Goal: Task Accomplishment & Management: Manage account settings

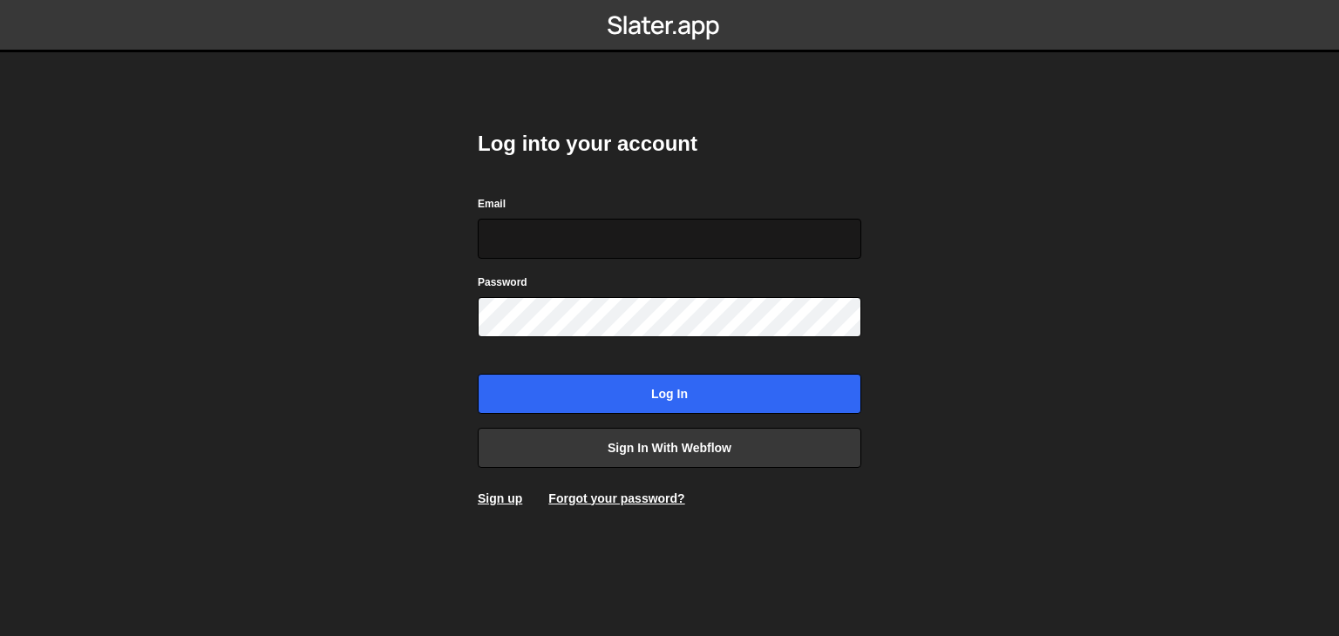
click at [614, 220] on input "Email" at bounding box center [669, 239] width 383 height 40
type input "yanushka.pavel@gmail.com"
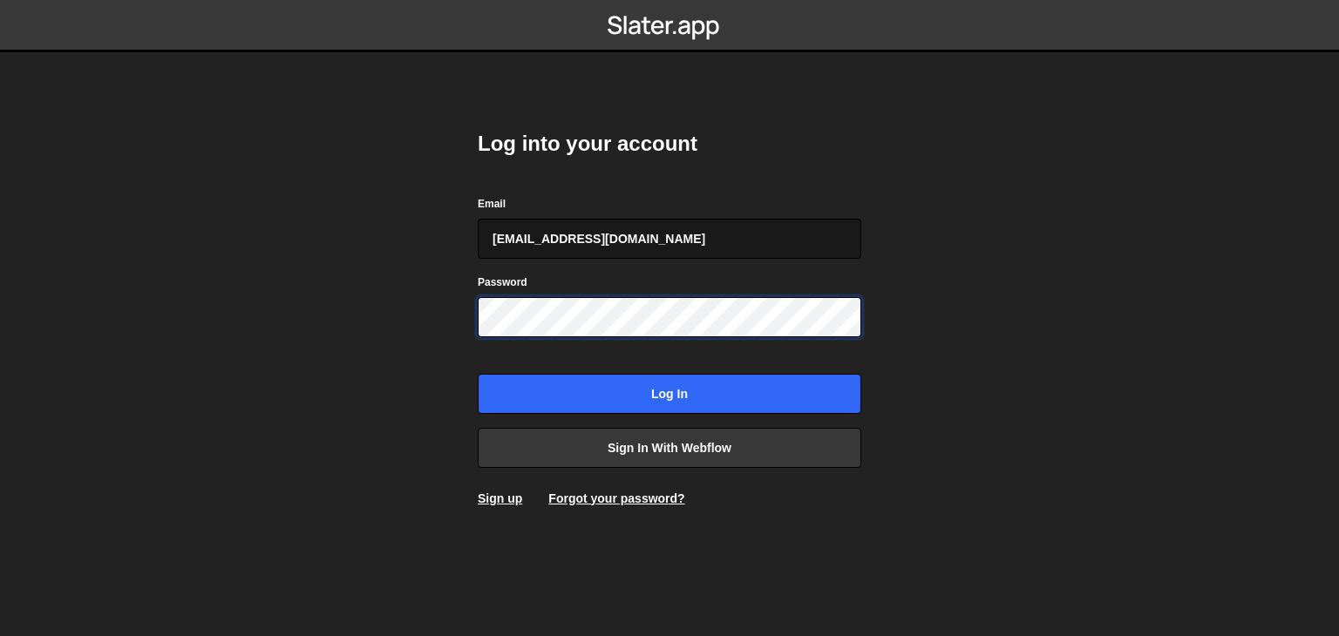
click at [478, 374] on input "Log in" at bounding box center [669, 394] width 383 height 40
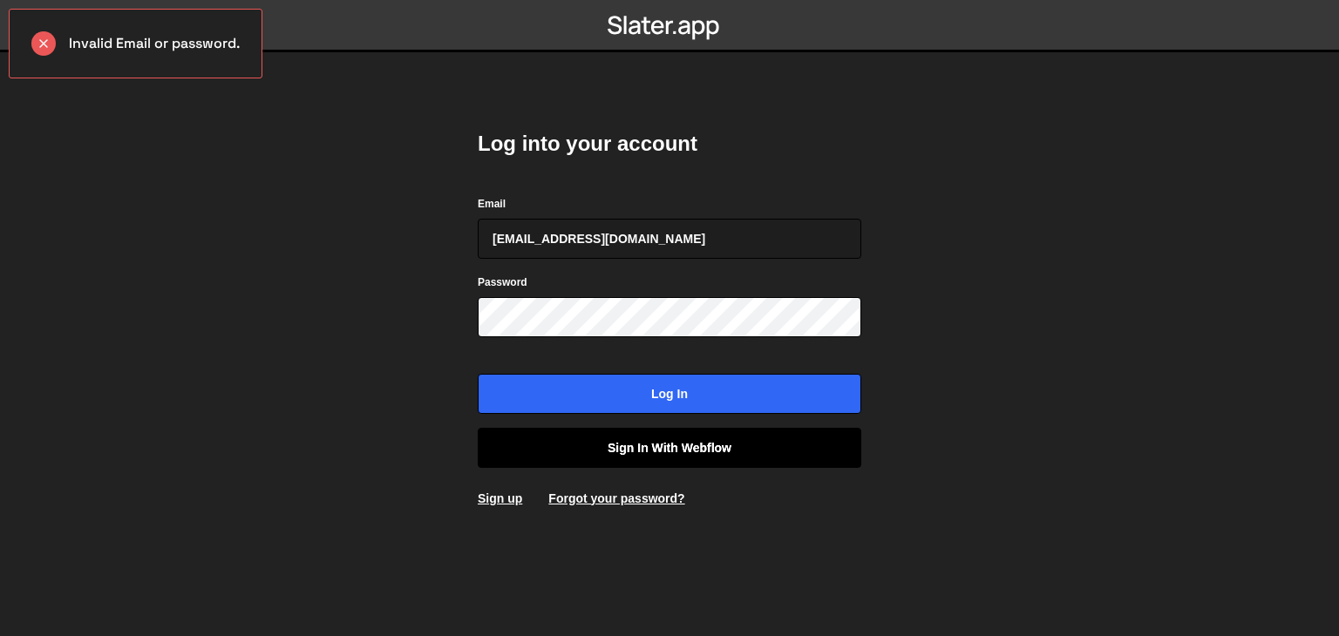
click at [575, 437] on link "Sign in with Webflow" at bounding box center [669, 448] width 383 height 40
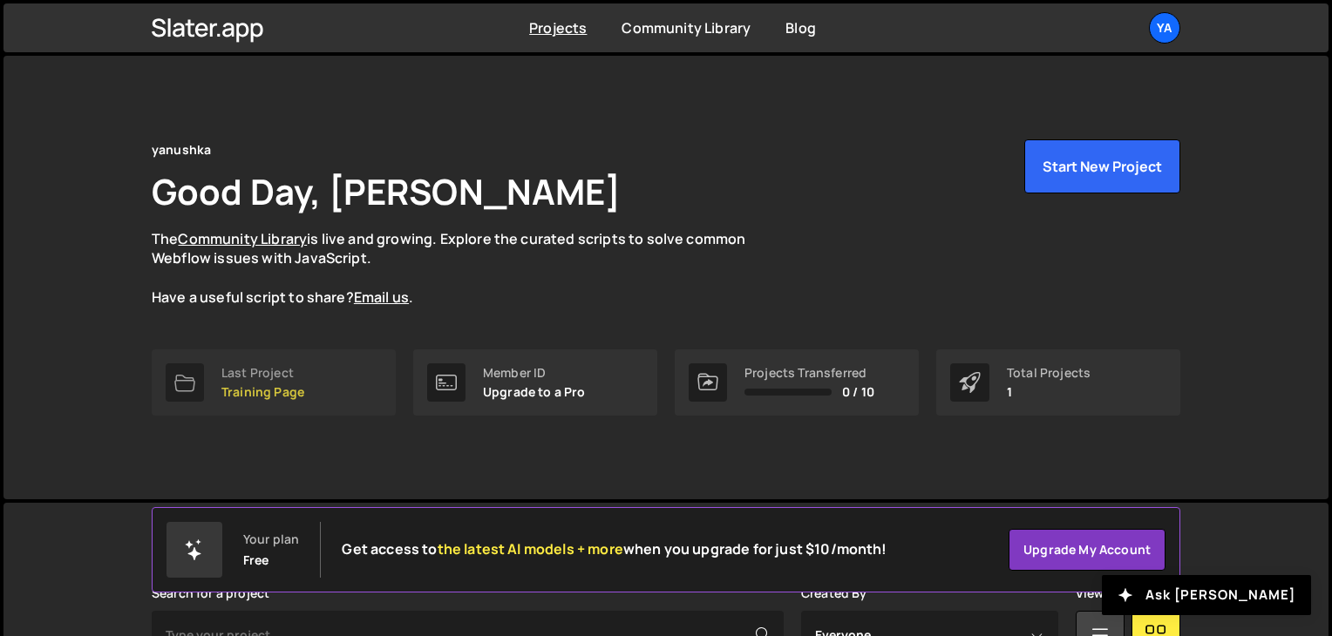
click at [261, 394] on p "Training Page" at bounding box center [262, 392] width 83 height 14
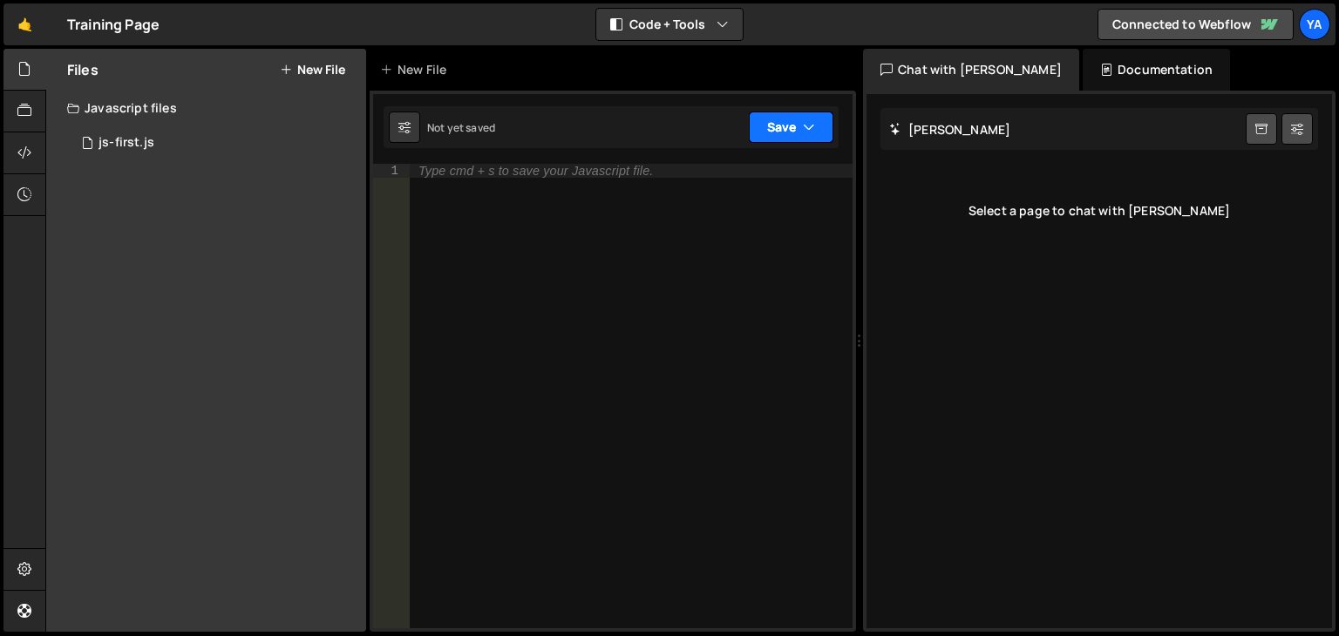
click at [783, 136] on button "Save" at bounding box center [791, 127] width 85 height 31
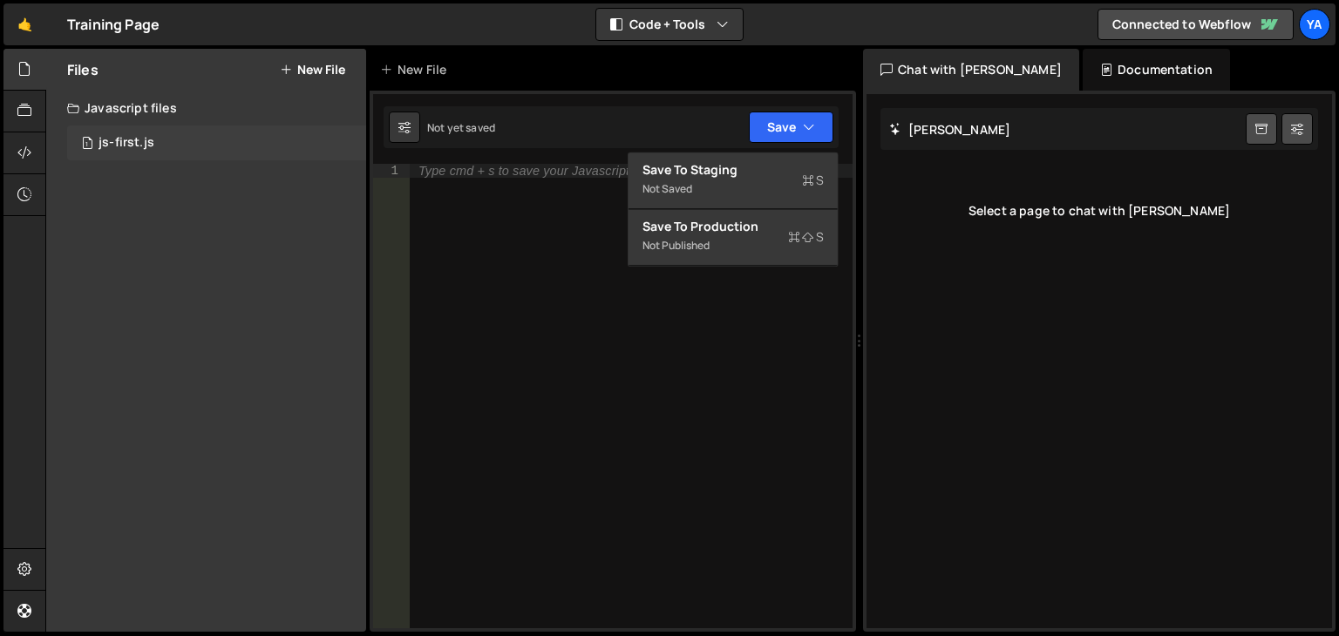
click at [123, 140] on div "js-first.js" at bounding box center [126, 143] width 56 height 16
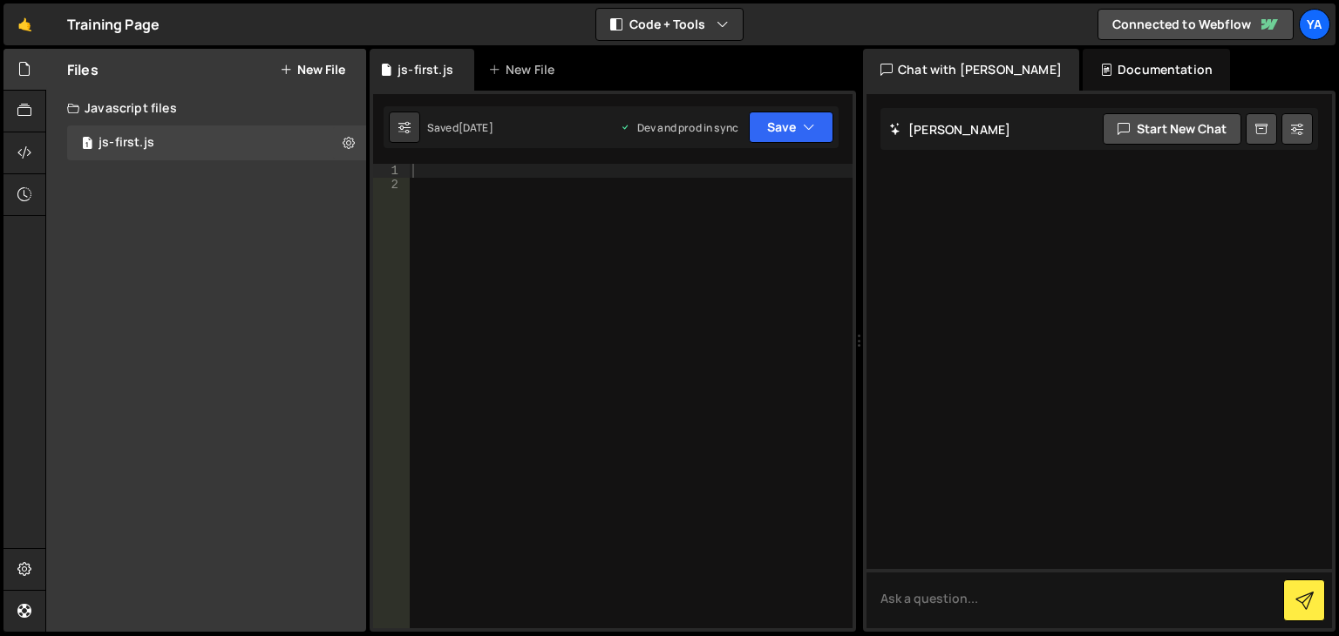
click at [636, 222] on div at bounding box center [631, 410] width 444 height 492
click at [1221, 34] on link "Connected to Webflow" at bounding box center [1195, 24] width 196 height 31
click at [27, 565] on icon at bounding box center [24, 569] width 14 height 19
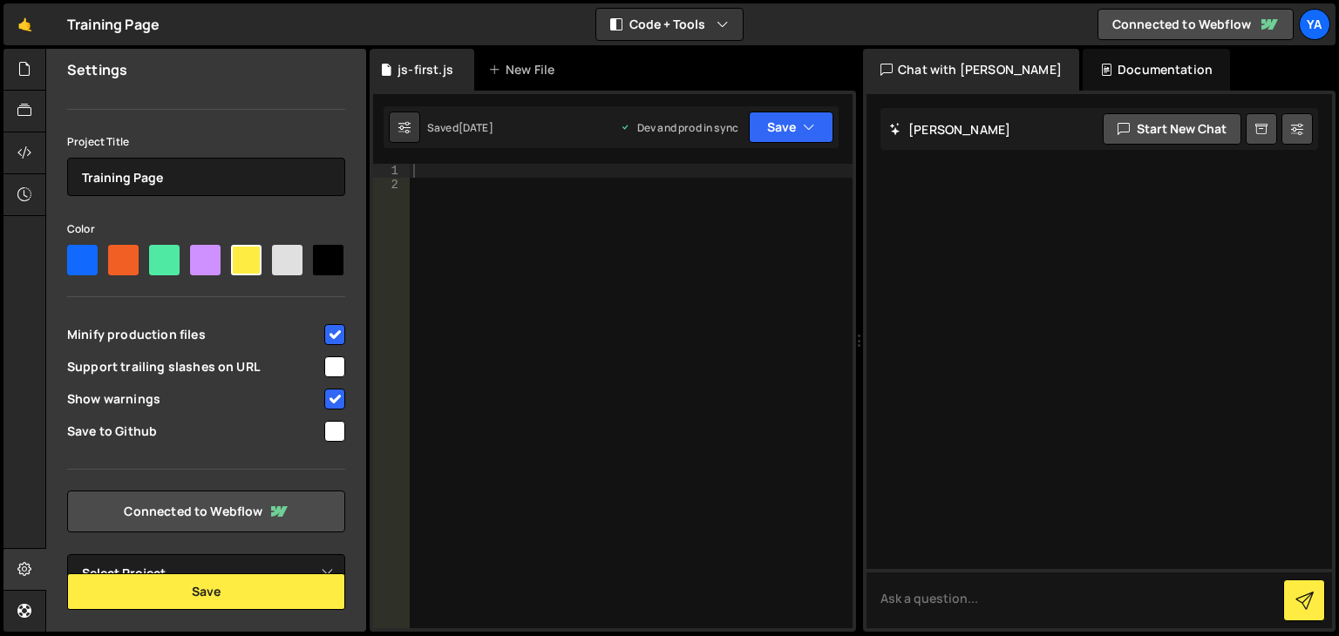
scroll to position [77, 0]
click at [324, 569] on select "Select Project" at bounding box center [206, 573] width 278 height 38
drag, startPoint x: 388, startPoint y: 440, endPoint x: 413, endPoint y: 315, distance: 128.0
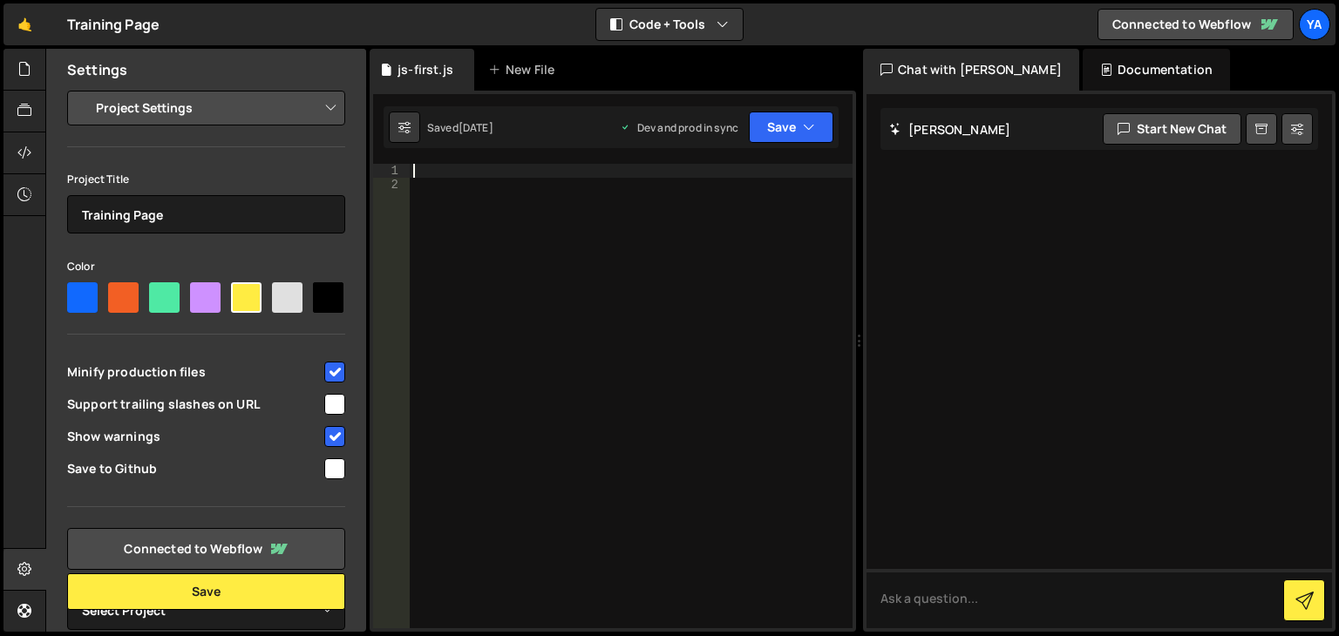
click at [492, 317] on div at bounding box center [631, 410] width 443 height 492
click at [101, 26] on div "Training Page ⚠️ Code is being edited in another browser" at bounding box center [113, 24] width 92 height 21
click at [31, 28] on link "🤙" at bounding box center [24, 24] width 43 height 42
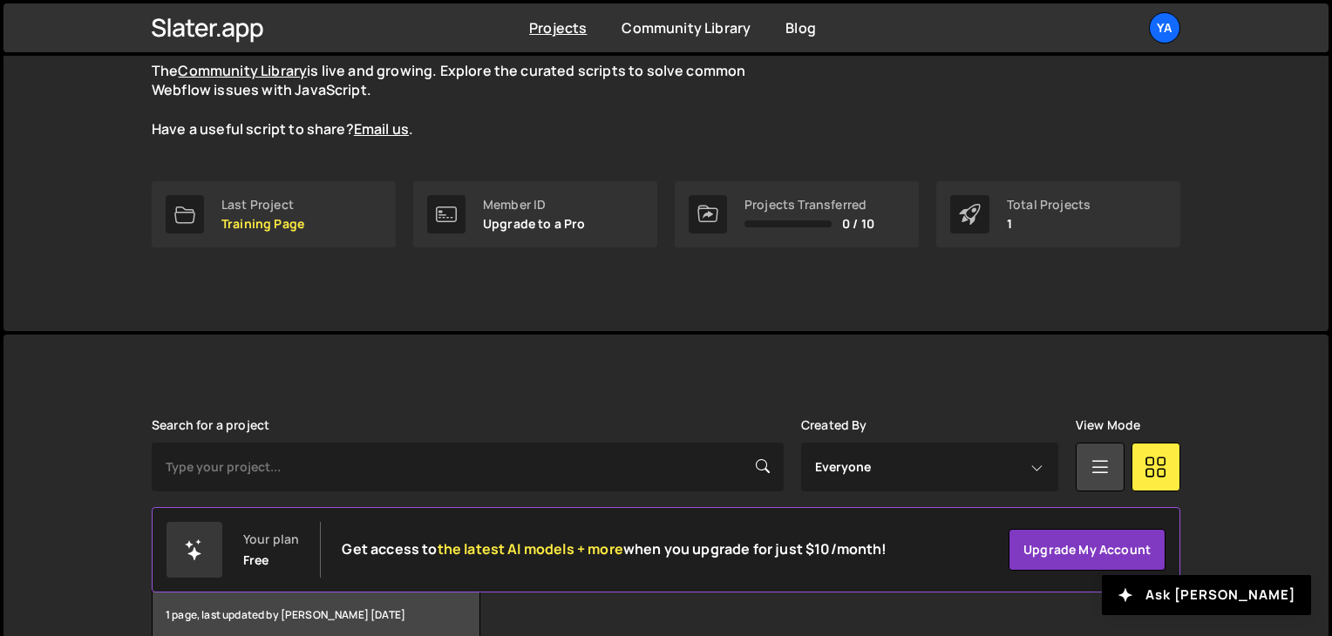
scroll to position [174, 0]
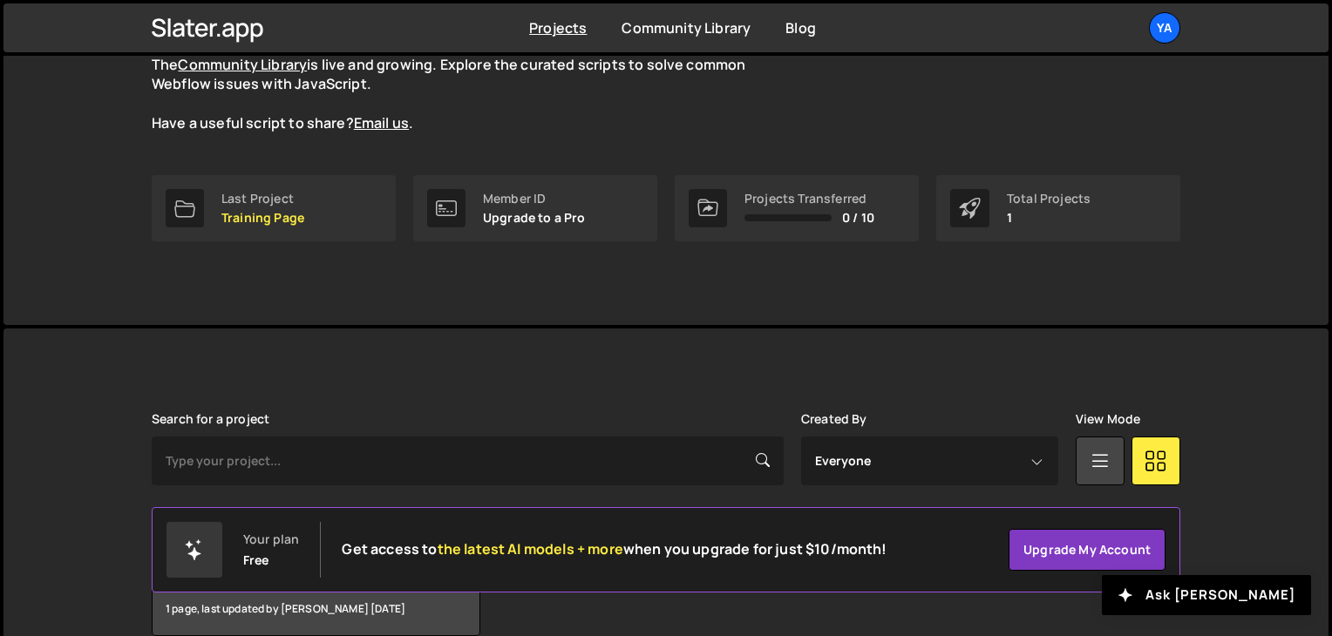
drag, startPoint x: 301, startPoint y: 220, endPoint x: 232, endPoint y: 320, distance: 120.9
click at [232, 320] on div "yanushka Good Day, Pavel Yanushka The Community Library is live and growing. Ex…" at bounding box center [665, 103] width 1081 height 444
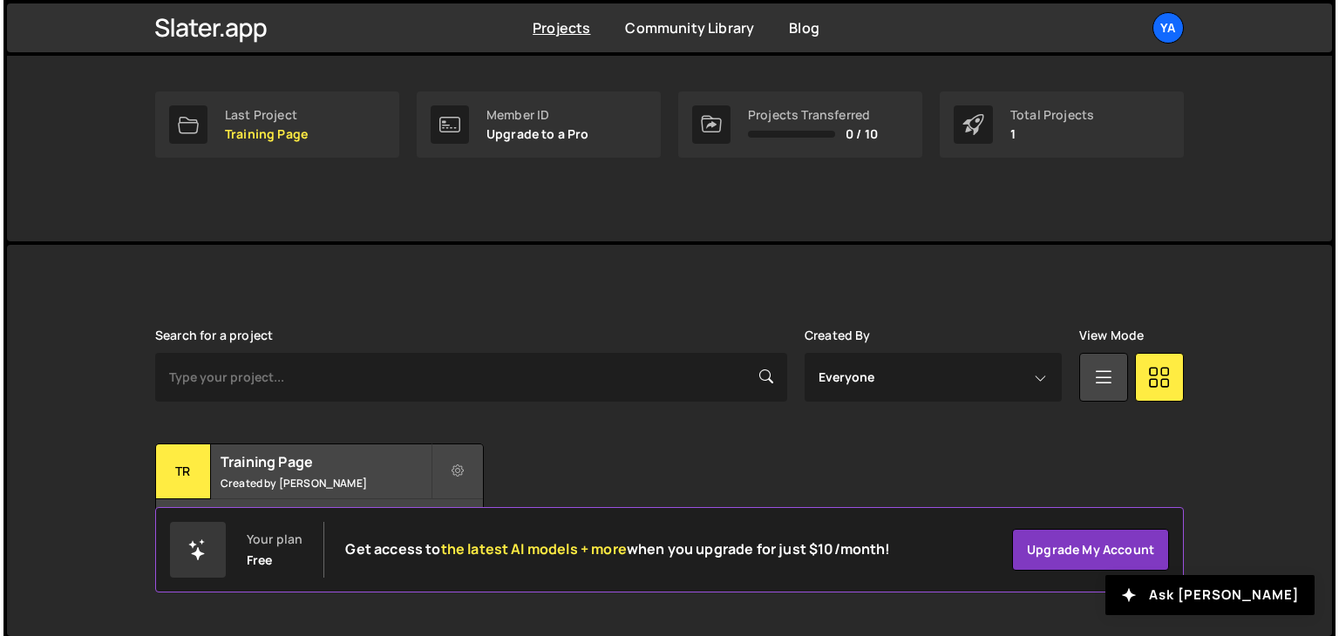
scroll to position [261, 0]
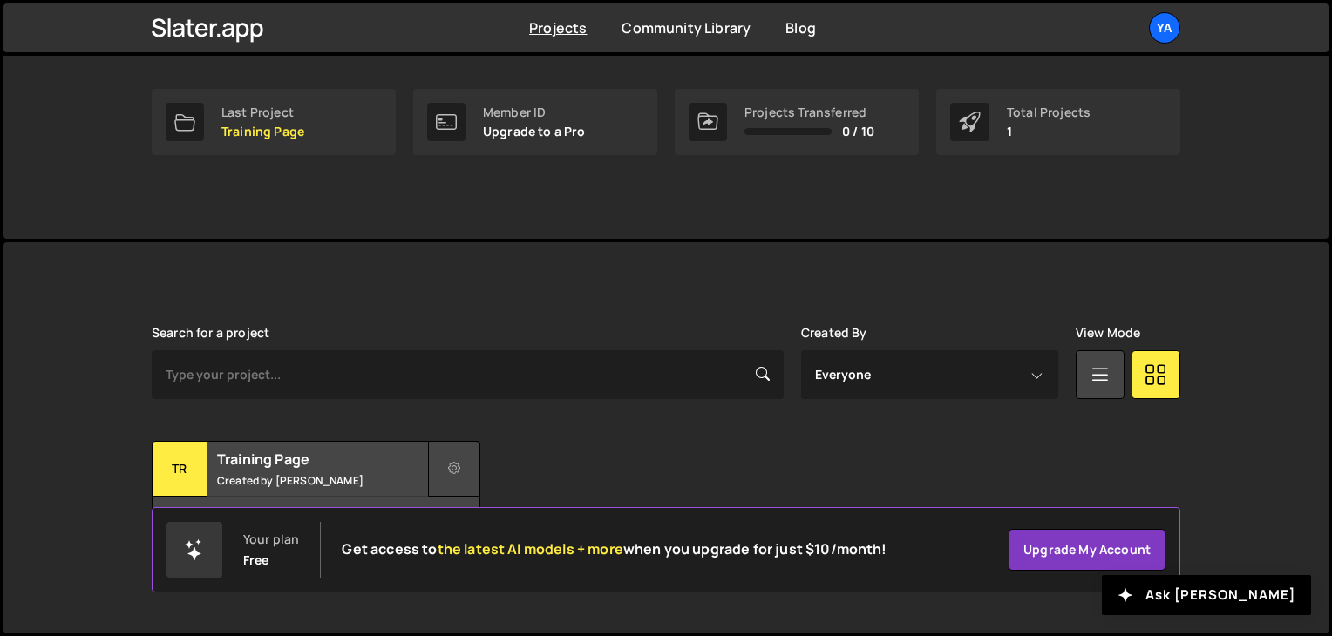
click at [455, 472] on icon at bounding box center [454, 468] width 12 height 17
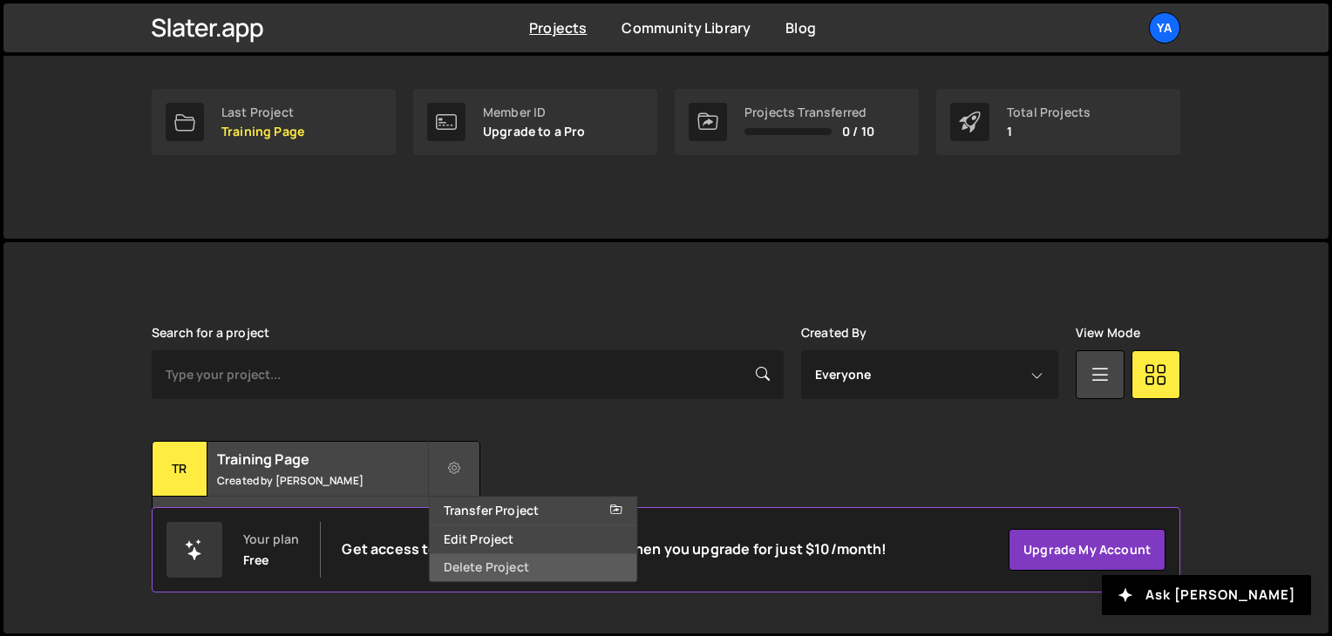
click at [485, 562] on link "Delete Project" at bounding box center [533, 567] width 207 height 28
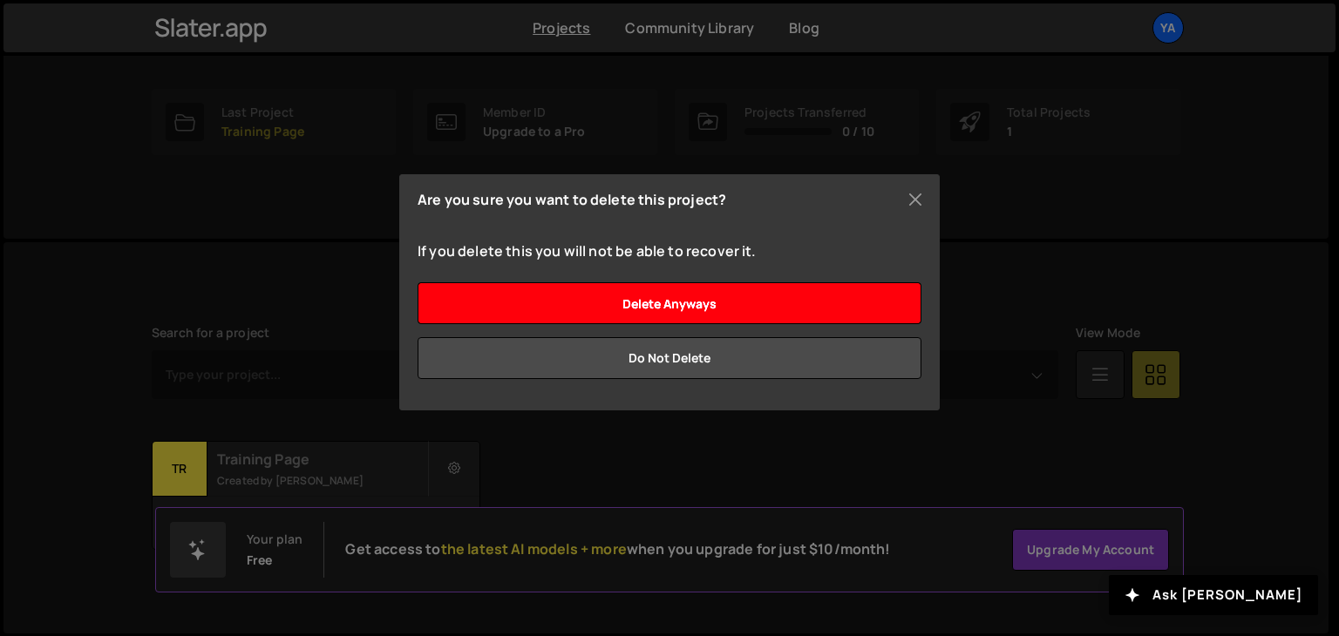
click at [718, 304] on input "Delete anyways" at bounding box center [669, 303] width 504 height 42
